Goal: Answer question/provide support

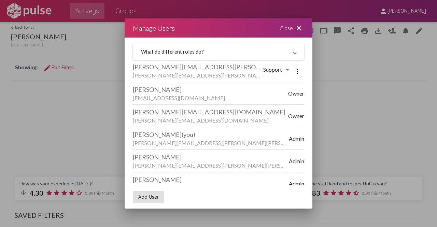
scroll to position [2, 0]
click at [285, 67] on div at bounding box center [288, 69] width 6 height 6
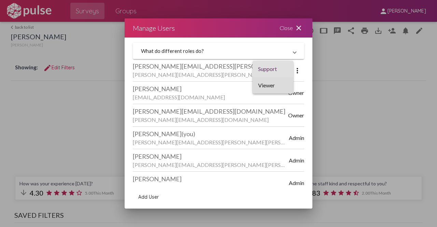
click at [271, 82] on span "Viewer" at bounding box center [273, 85] width 30 height 16
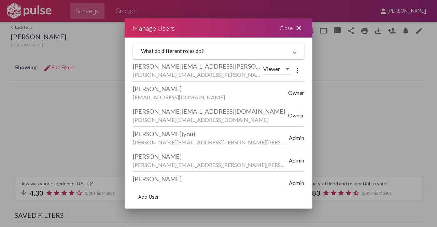
click at [301, 27] on mat-icon "close" at bounding box center [299, 28] width 8 height 8
